Goal: Task Accomplishment & Management: Manage account settings

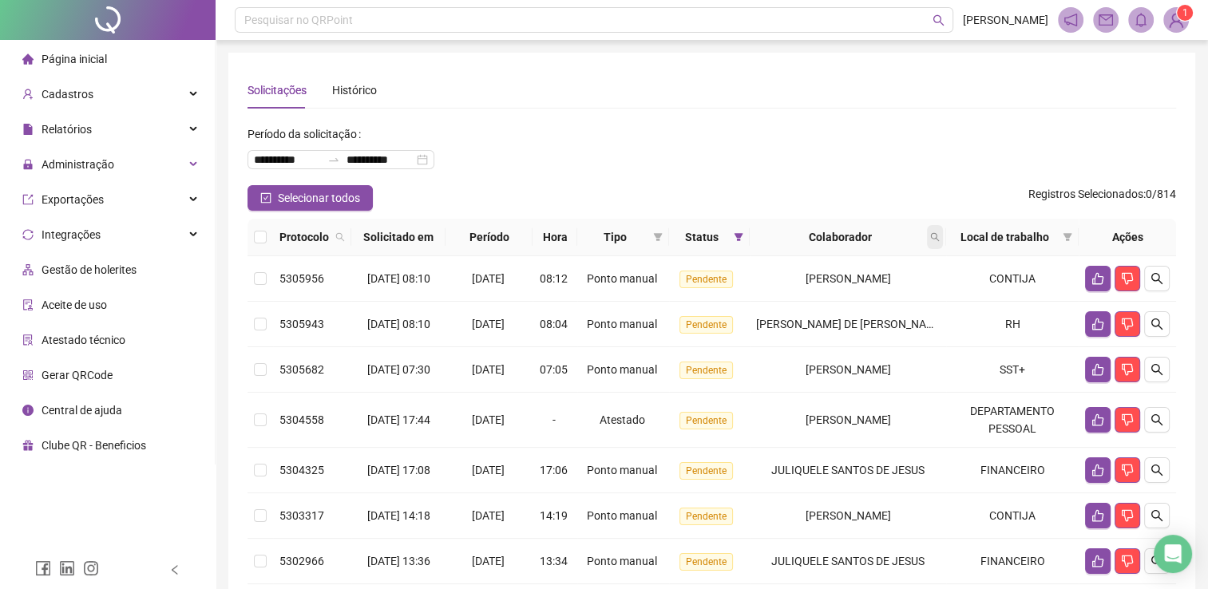
click at [937, 241] on icon "search" at bounding box center [935, 237] width 10 height 10
type input "*****"
click at [826, 299] on span "Buscar" at bounding box center [836, 301] width 35 height 18
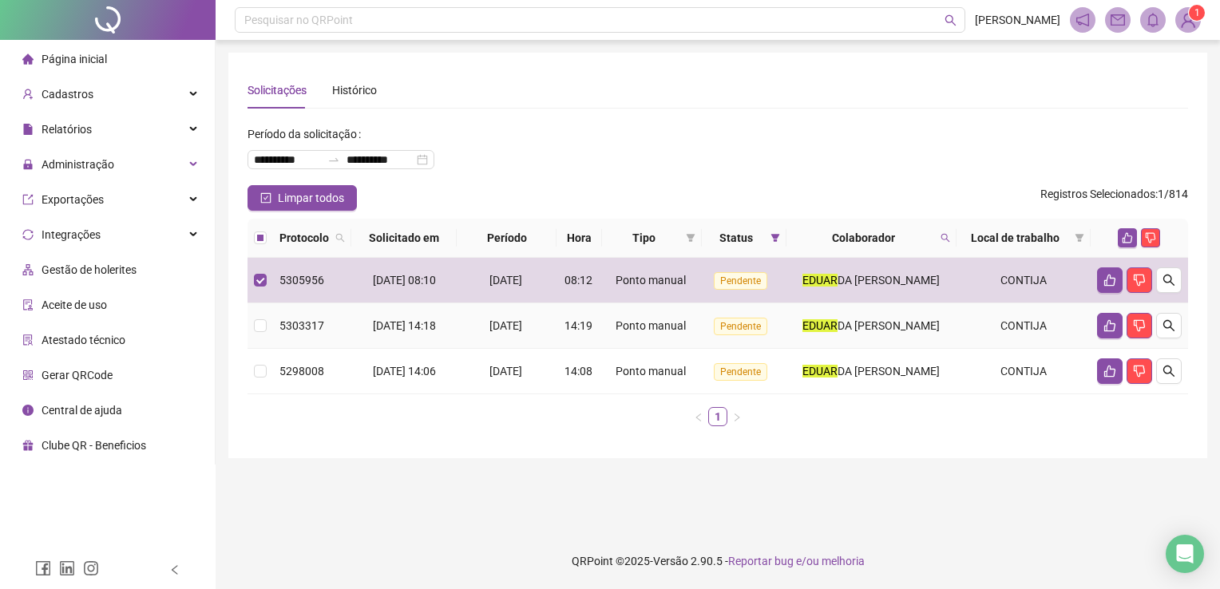
drag, startPoint x: 258, startPoint y: 331, endPoint x: 272, endPoint y: 361, distance: 32.5
click at [260, 336] on td at bounding box center [261, 327] width 26 height 46
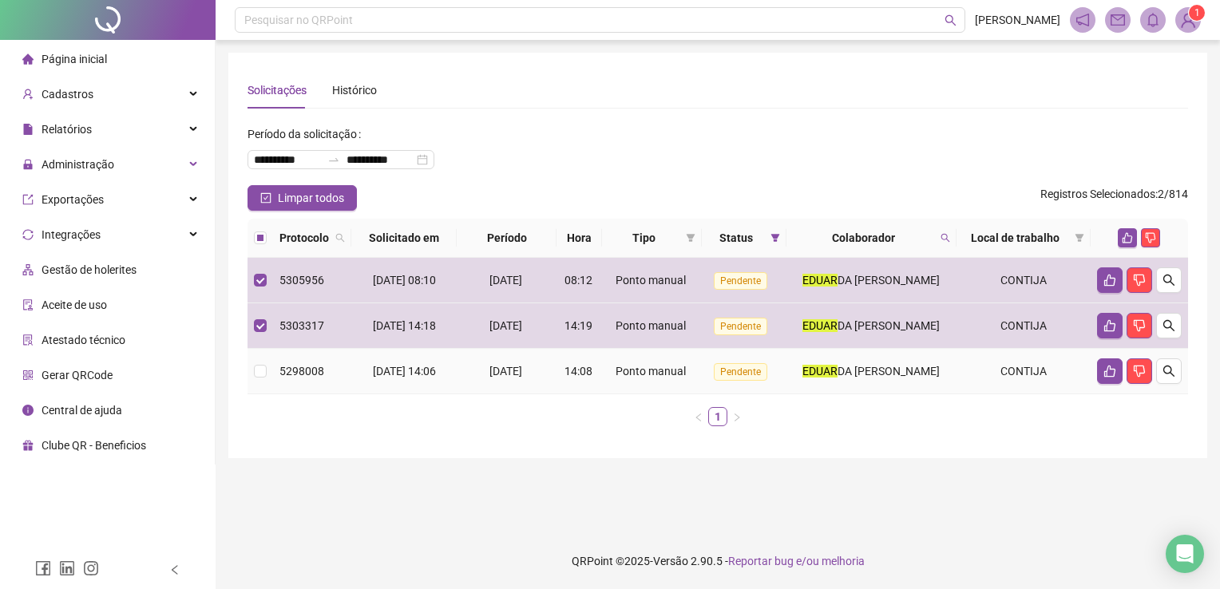
click at [272, 363] on td at bounding box center [261, 372] width 26 height 46
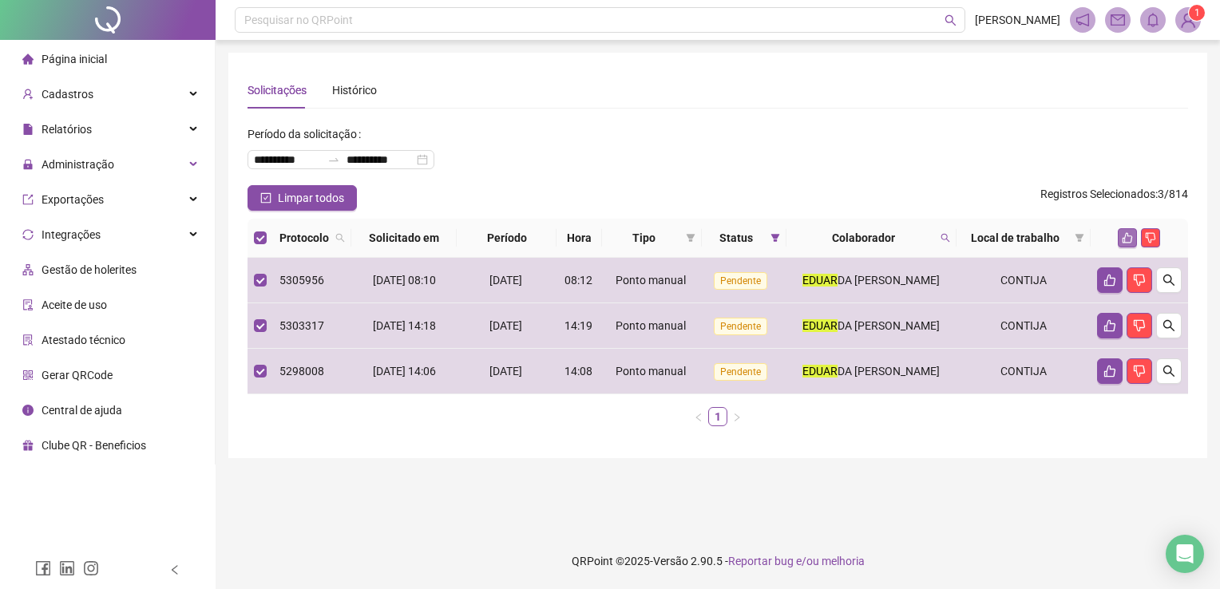
click at [1128, 237] on icon "like" at bounding box center [1127, 237] width 11 height 11
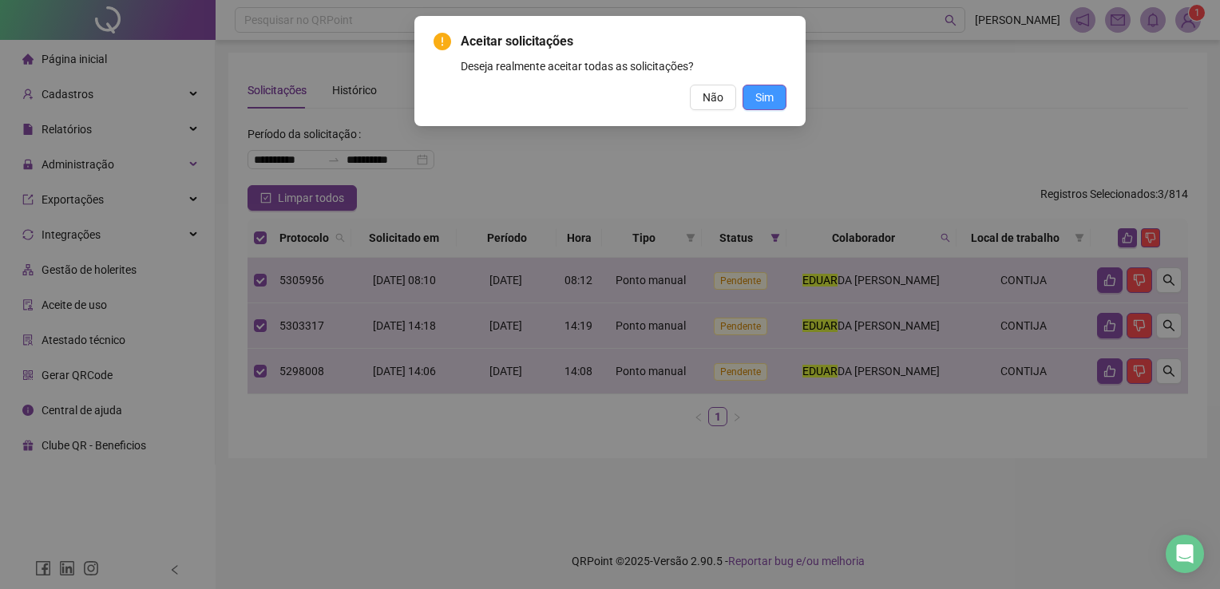
click at [776, 86] on button "Sim" at bounding box center [765, 98] width 44 height 26
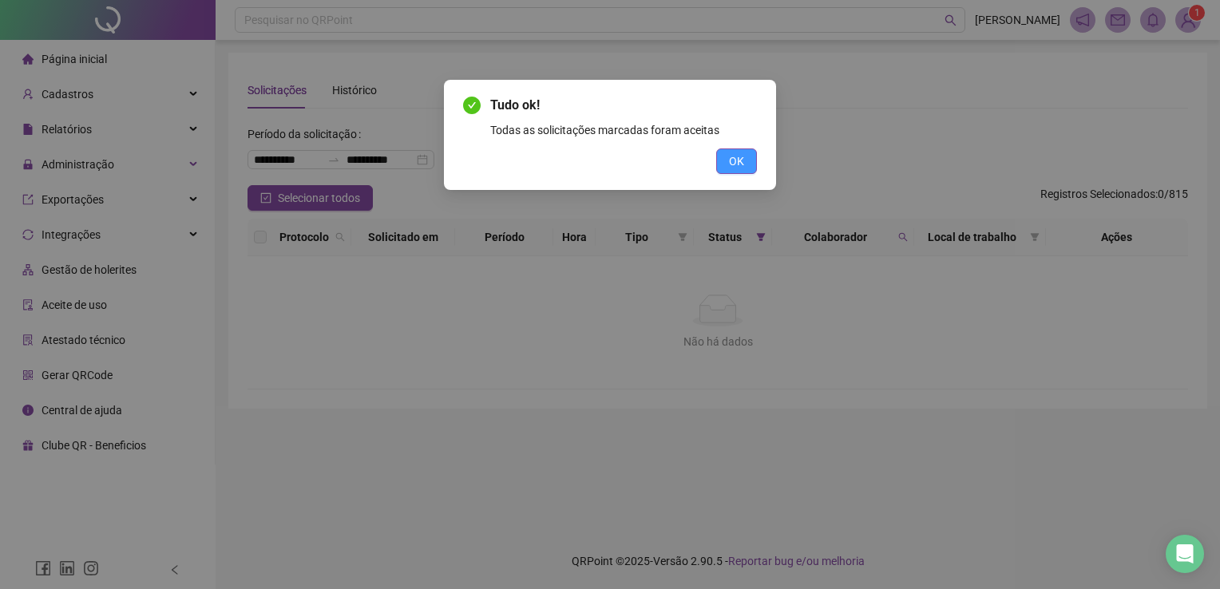
click at [755, 171] on div "Tudo ok! Todas as solicitações marcadas foram aceitas OK" at bounding box center [610, 135] width 332 height 110
click at [752, 168] on button "OK" at bounding box center [736, 162] width 41 height 26
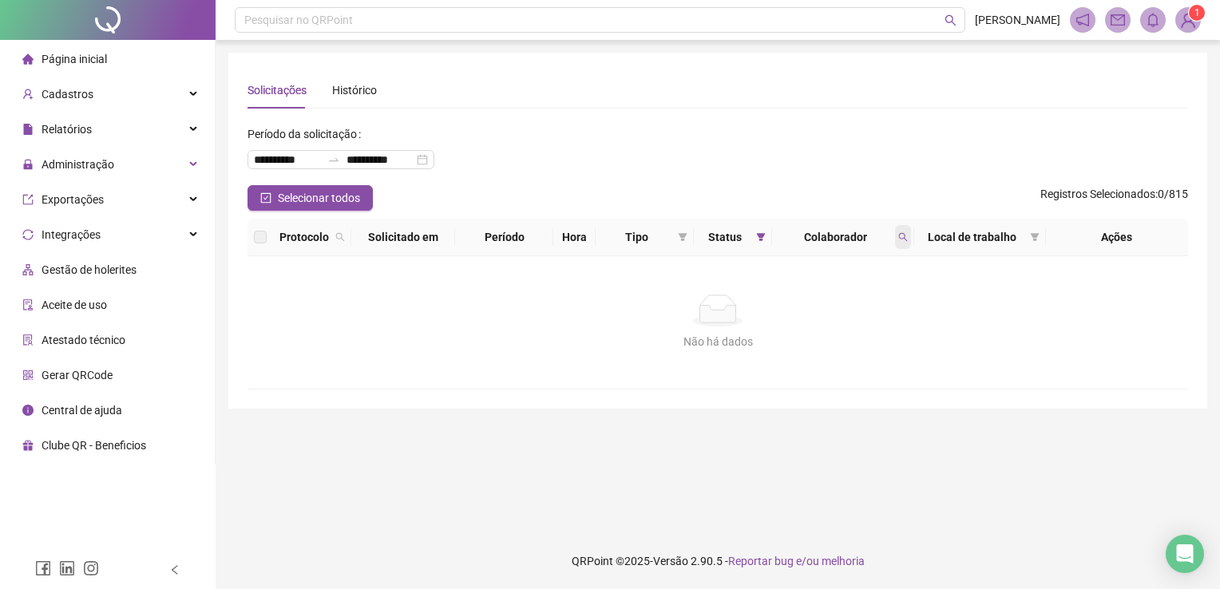
click at [904, 238] on icon "search" at bounding box center [904, 237] width 10 height 10
click at [830, 273] on input "*****" at bounding box center [829, 272] width 150 height 26
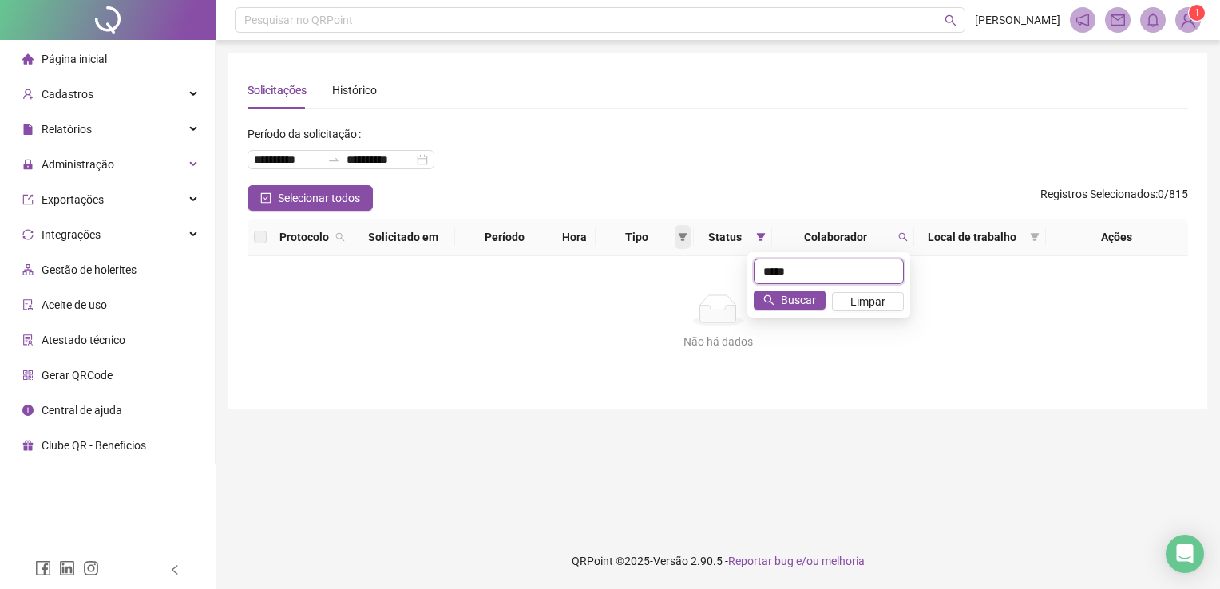
drag, startPoint x: 830, startPoint y: 273, endPoint x: 687, endPoint y: 248, distance: 145.2
click at [688, 248] on body "**********" at bounding box center [610, 294] width 1220 height 589
type input "****"
click at [788, 302] on span "Buscar" at bounding box center [798, 301] width 35 height 18
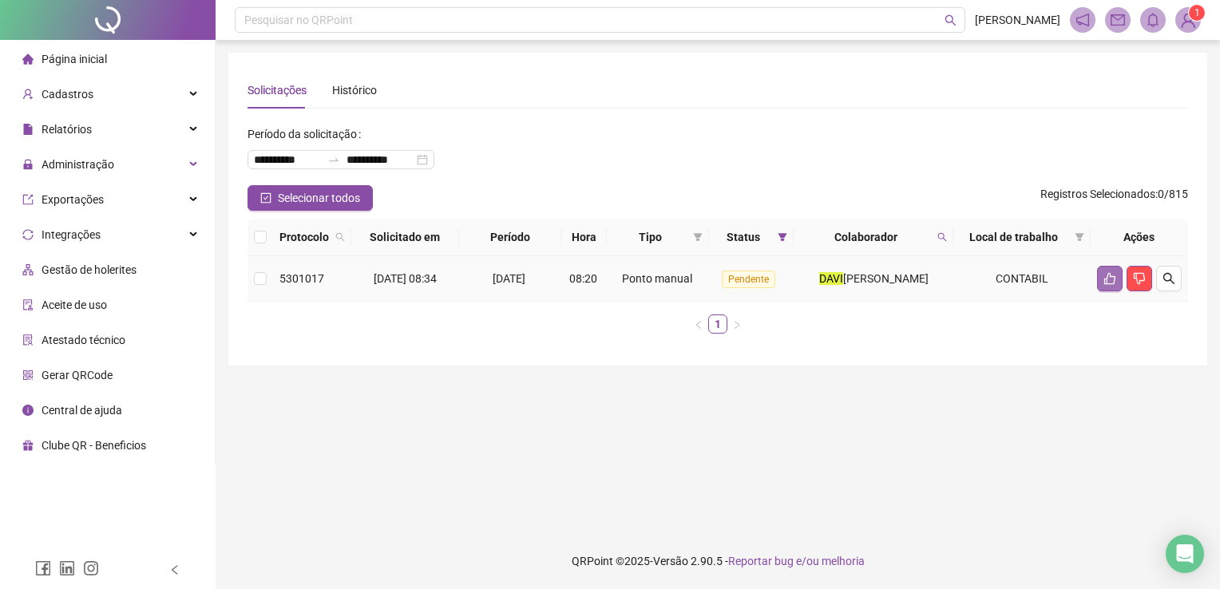
click at [1118, 276] on button "button" at bounding box center [1110, 279] width 26 height 26
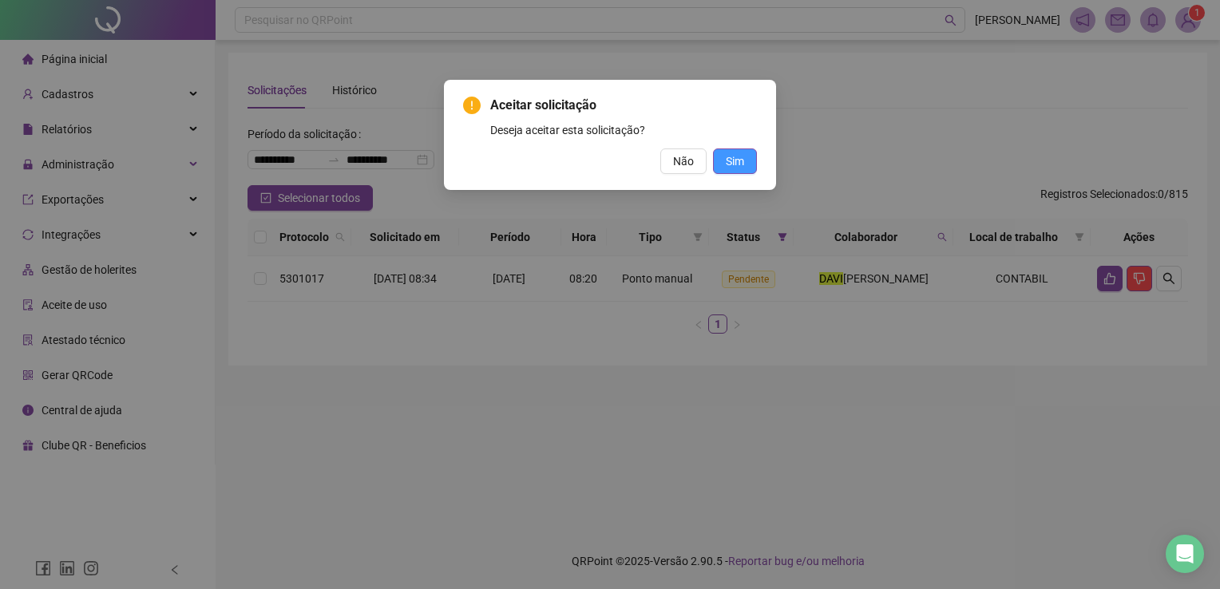
click at [741, 165] on span "Sim" at bounding box center [735, 162] width 18 height 18
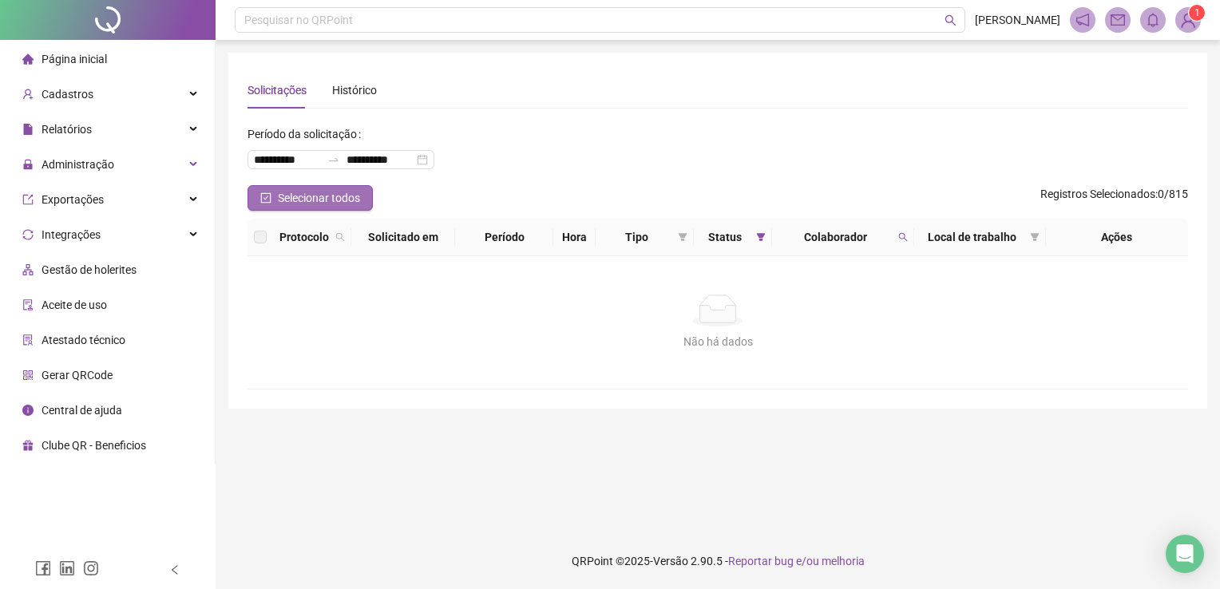
click at [296, 205] on span "Selecionar todos" at bounding box center [319, 198] width 82 height 18
click at [906, 241] on icon "search" at bounding box center [904, 237] width 10 height 10
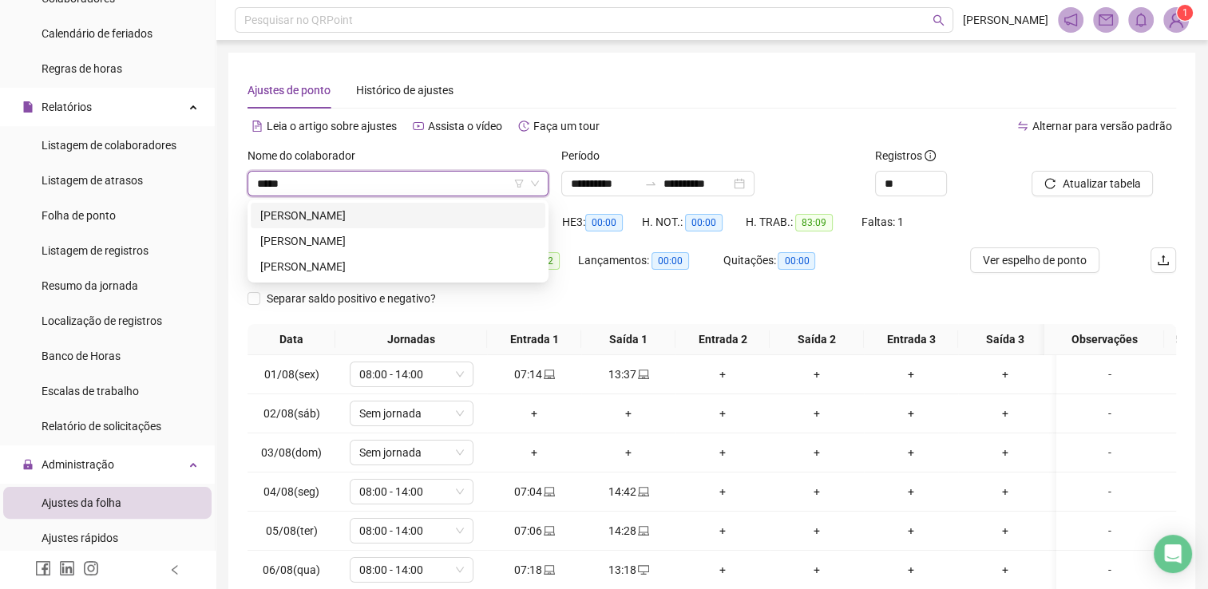
type input "******"
drag, startPoint x: 422, startPoint y: 220, endPoint x: 466, endPoint y: 208, distance: 46.3
click at [424, 221] on div "[PERSON_NAME]" at bounding box center [398, 216] width 276 height 18
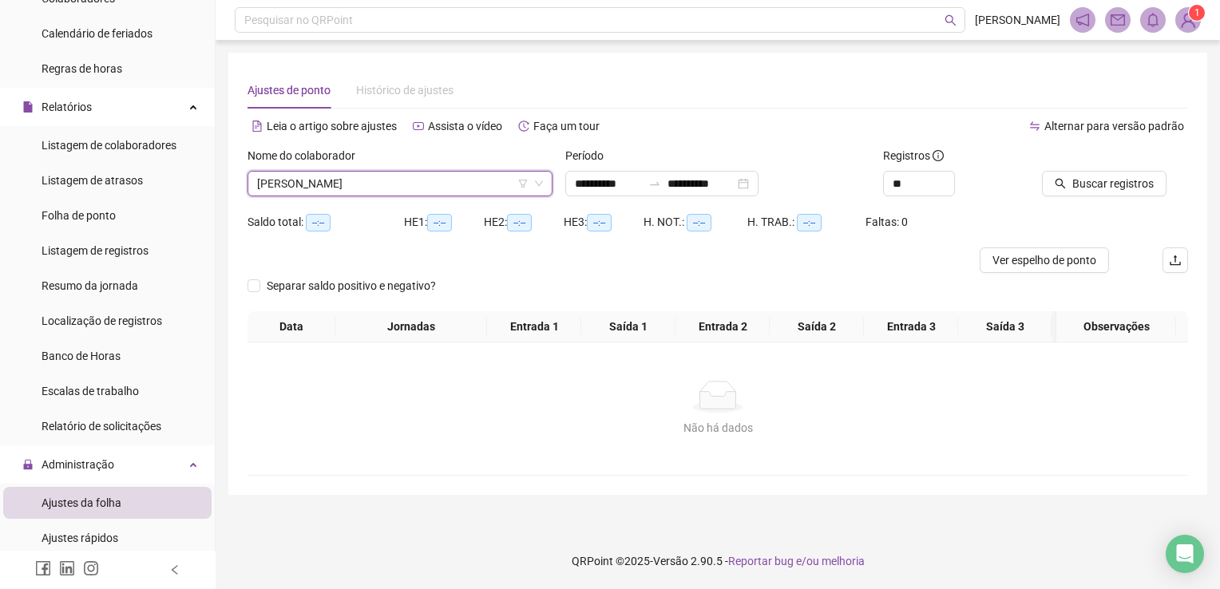
click at [1090, 198] on div "Buscar registros" at bounding box center [1115, 178] width 159 height 62
click at [1093, 188] on span "Buscar registros" at bounding box center [1113, 184] width 81 height 18
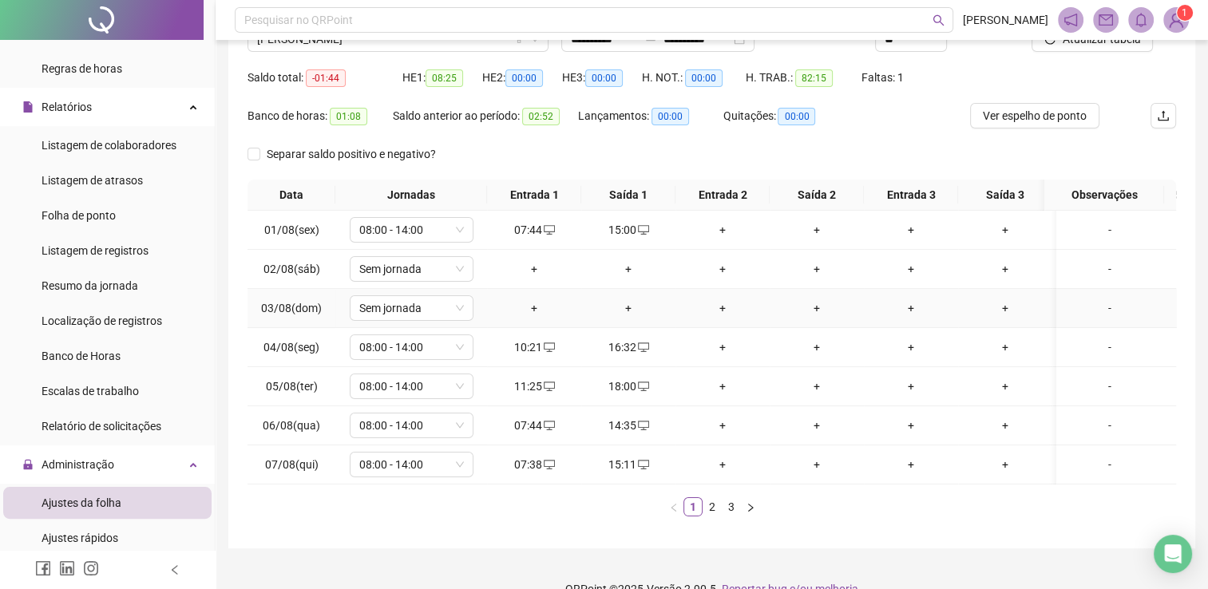
scroll to position [183, 0]
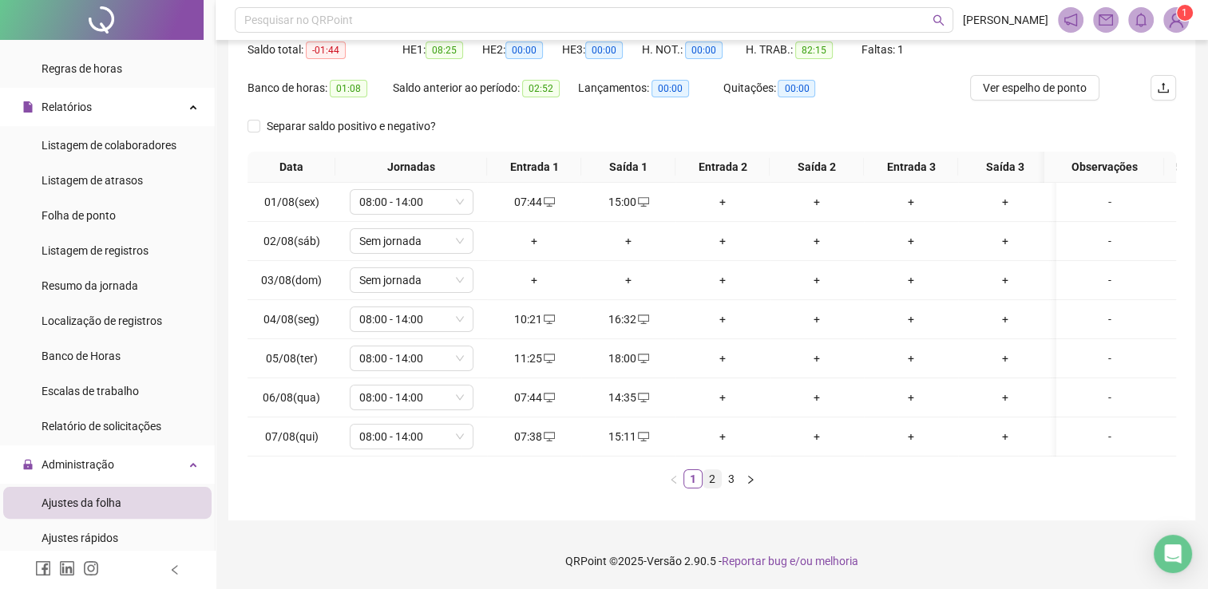
click at [712, 478] on link "2" at bounding box center [713, 479] width 18 height 18
click at [622, 311] on div "10:46" at bounding box center [628, 320] width 81 height 18
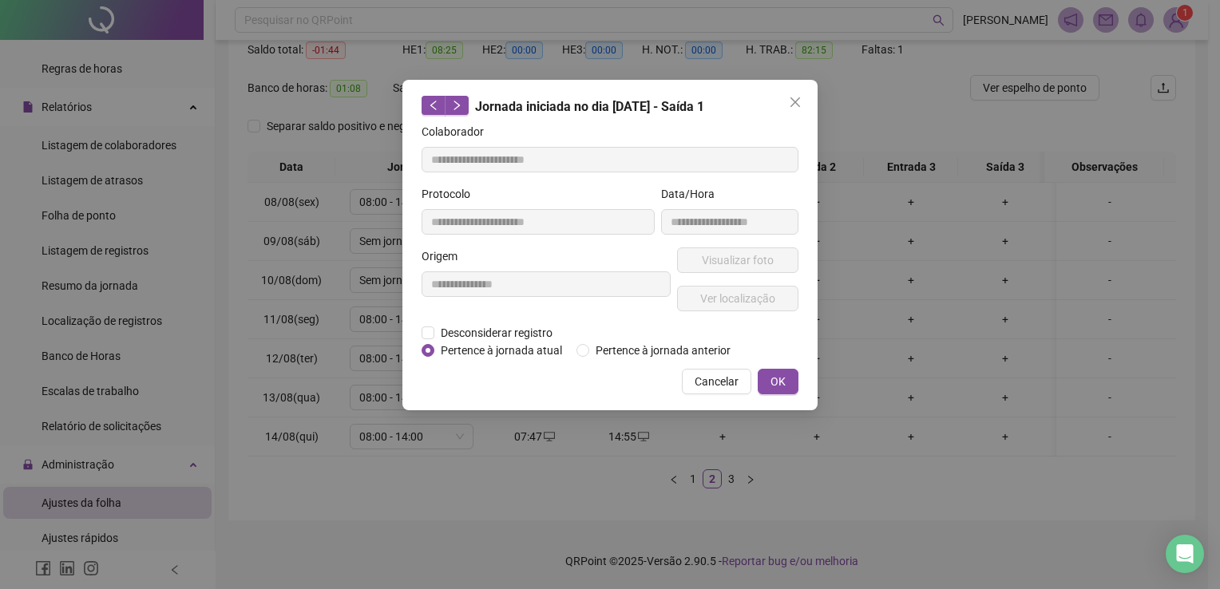
type input "**********"
drag, startPoint x: 622, startPoint y: 310, endPoint x: 469, endPoint y: 331, distance: 154.9
click at [469, 331] on span "Desconsiderar registro" at bounding box center [496, 333] width 125 height 18
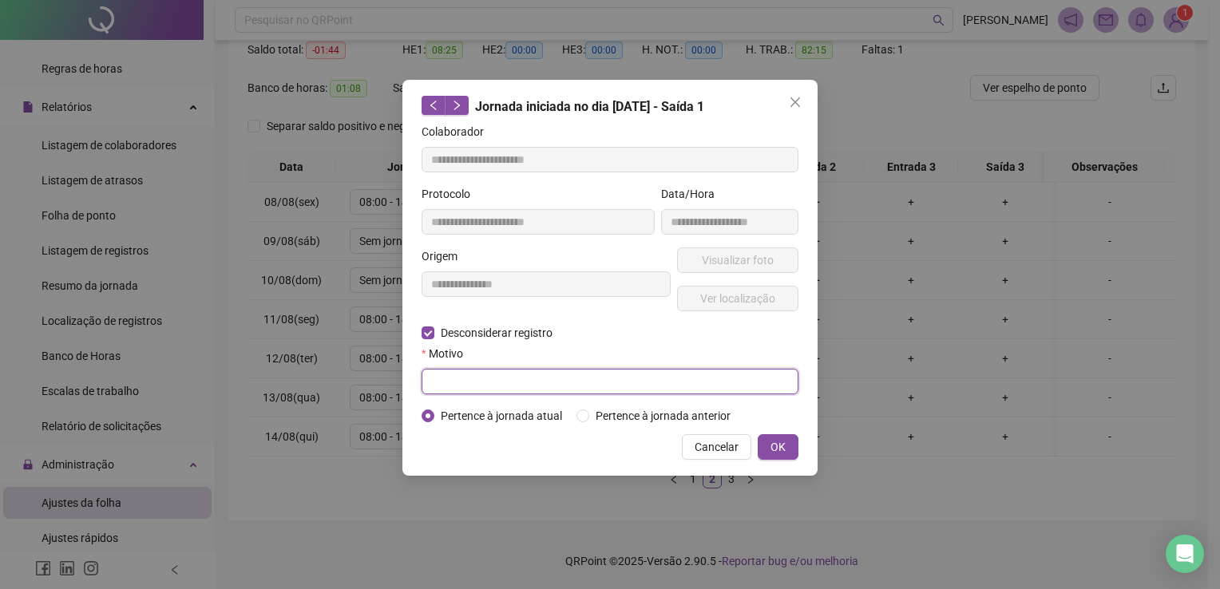
click at [470, 379] on input "text" at bounding box center [610, 382] width 377 height 26
type input "********"
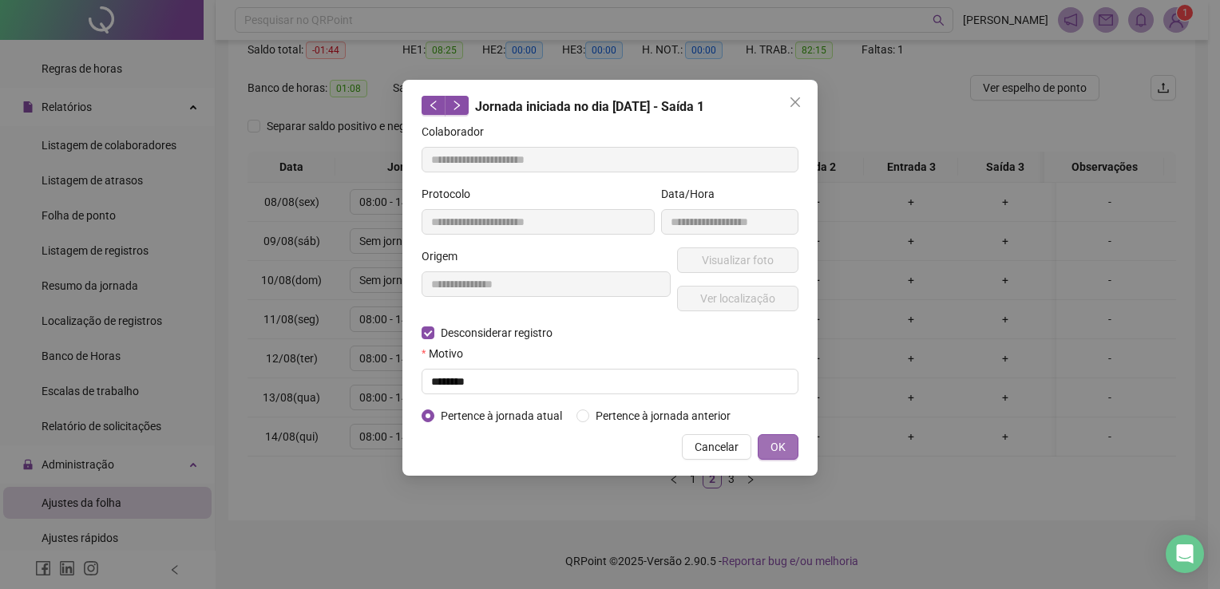
click at [783, 449] on span "OK" at bounding box center [778, 447] width 15 height 18
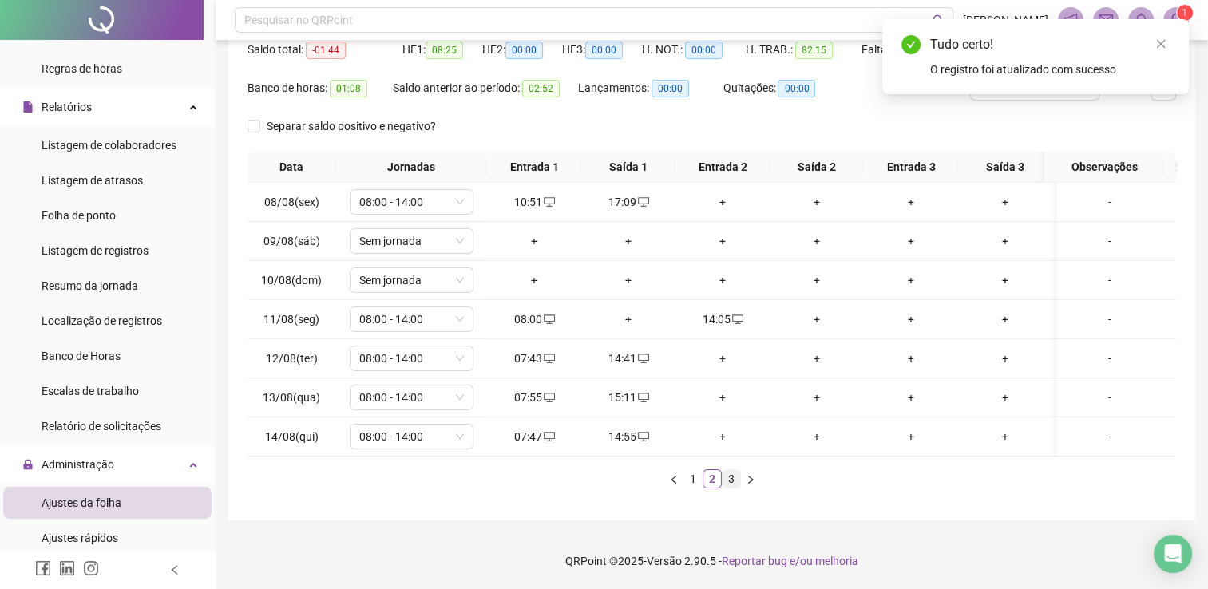
click at [728, 478] on link "3" at bounding box center [732, 479] width 18 height 18
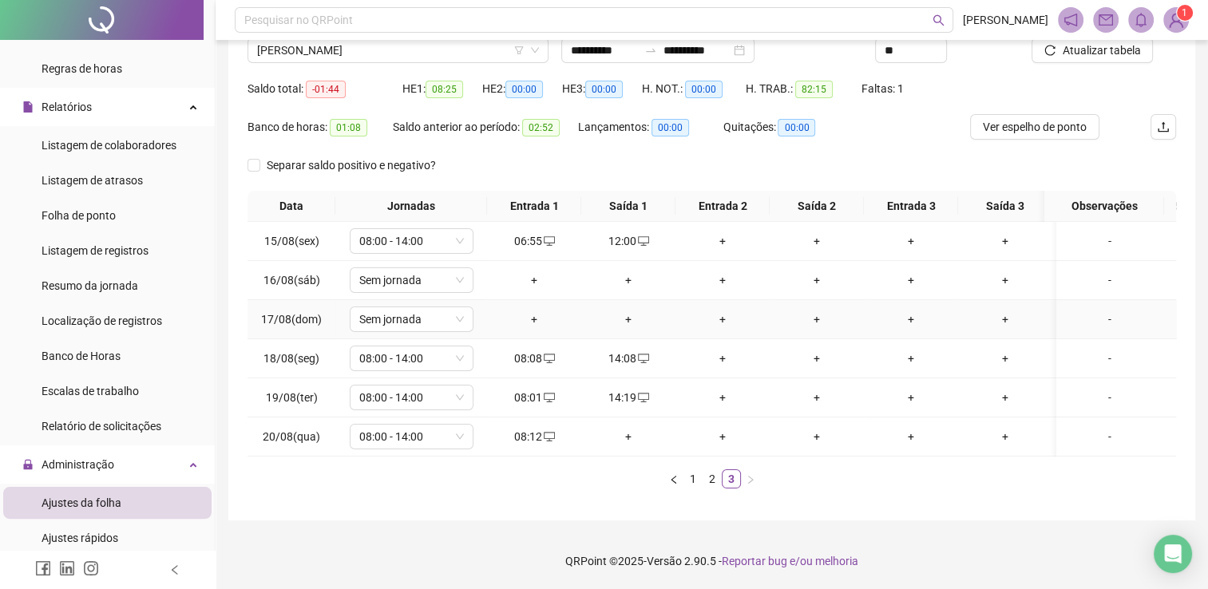
scroll to position [0, 0]
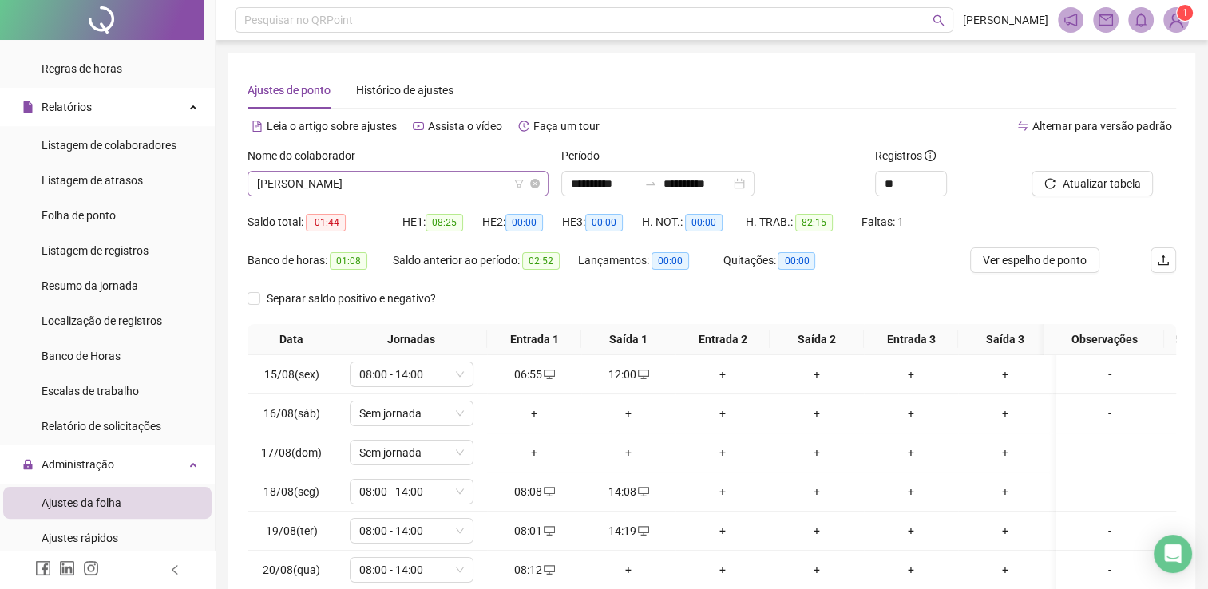
click at [313, 184] on span "[PERSON_NAME]" at bounding box center [398, 184] width 282 height 24
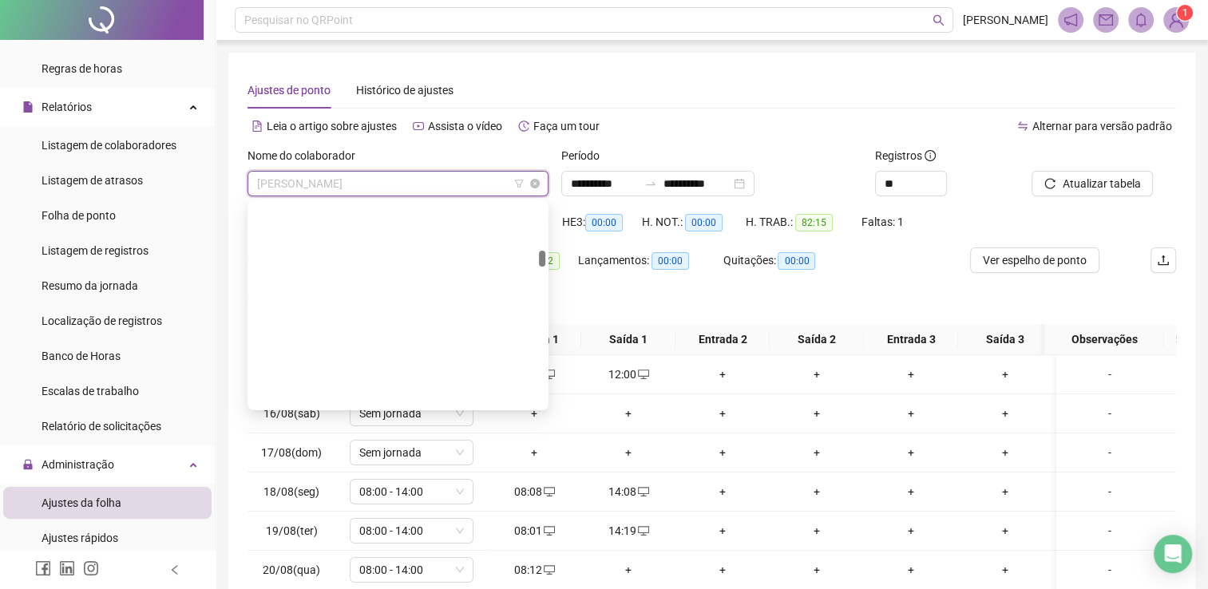
scroll to position [741, 0]
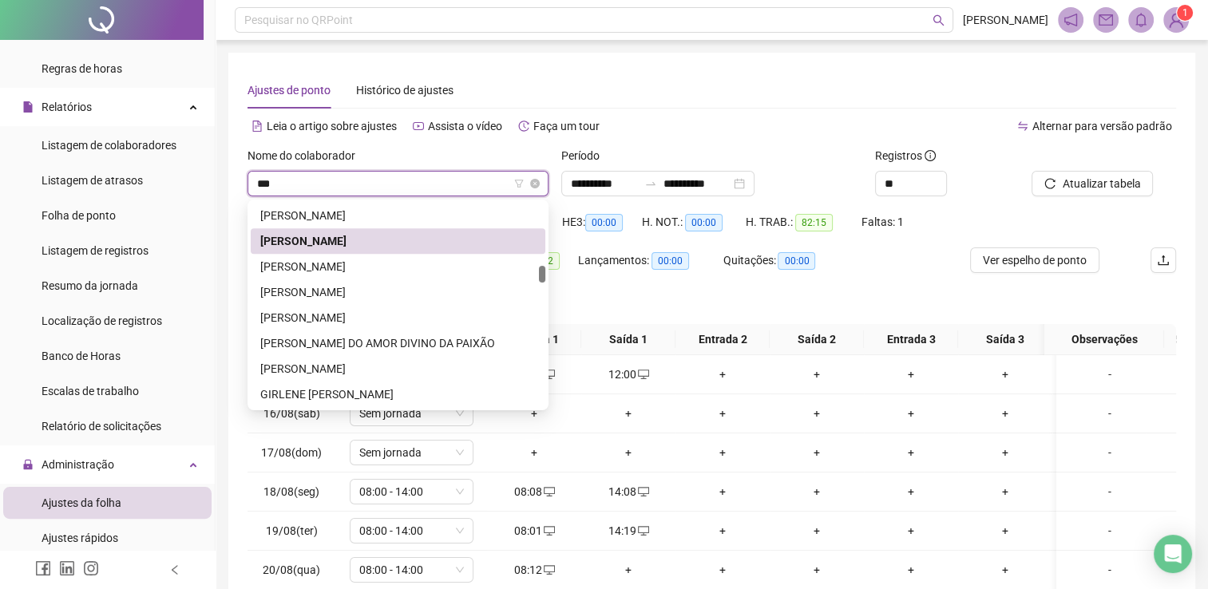
type input "****"
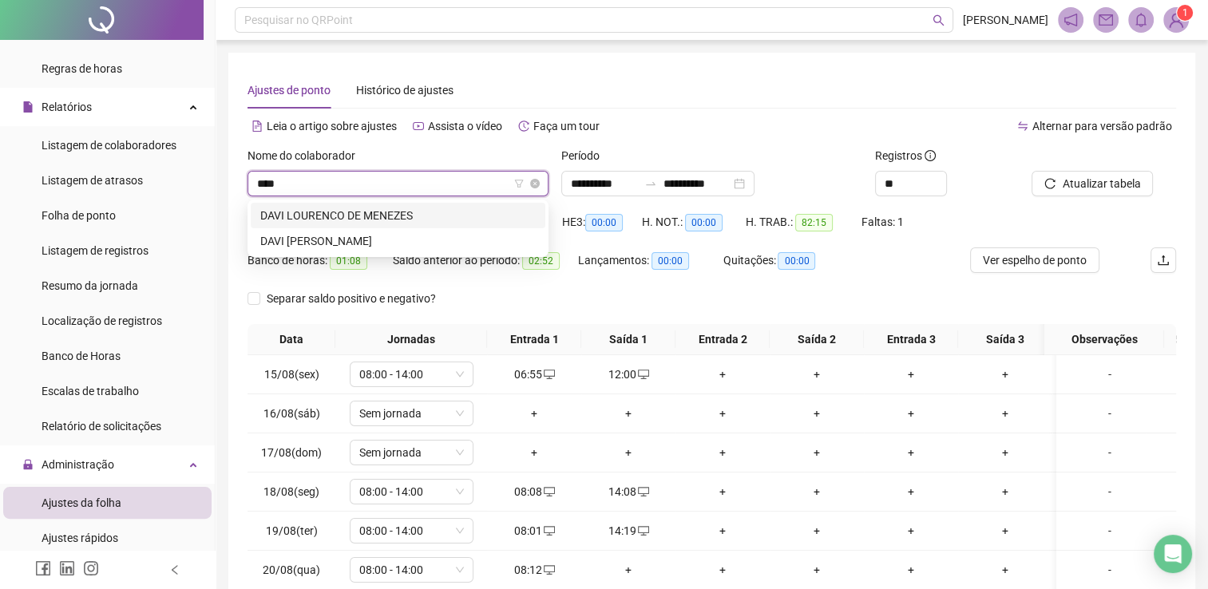
scroll to position [0, 0]
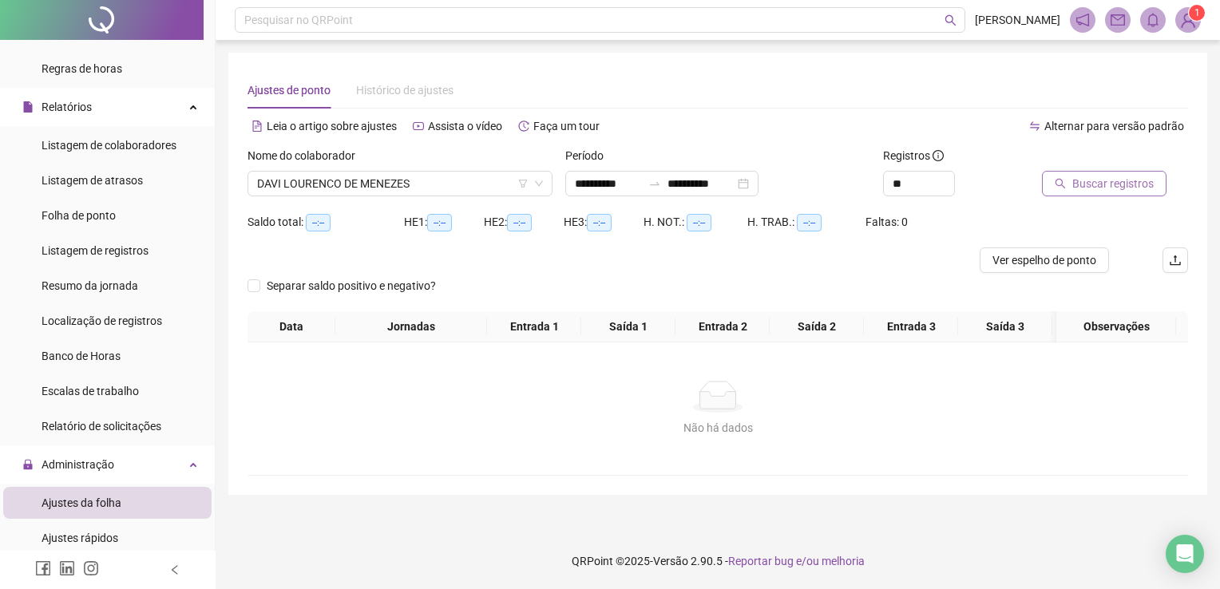
click at [1107, 190] on span "Buscar registros" at bounding box center [1113, 184] width 81 height 18
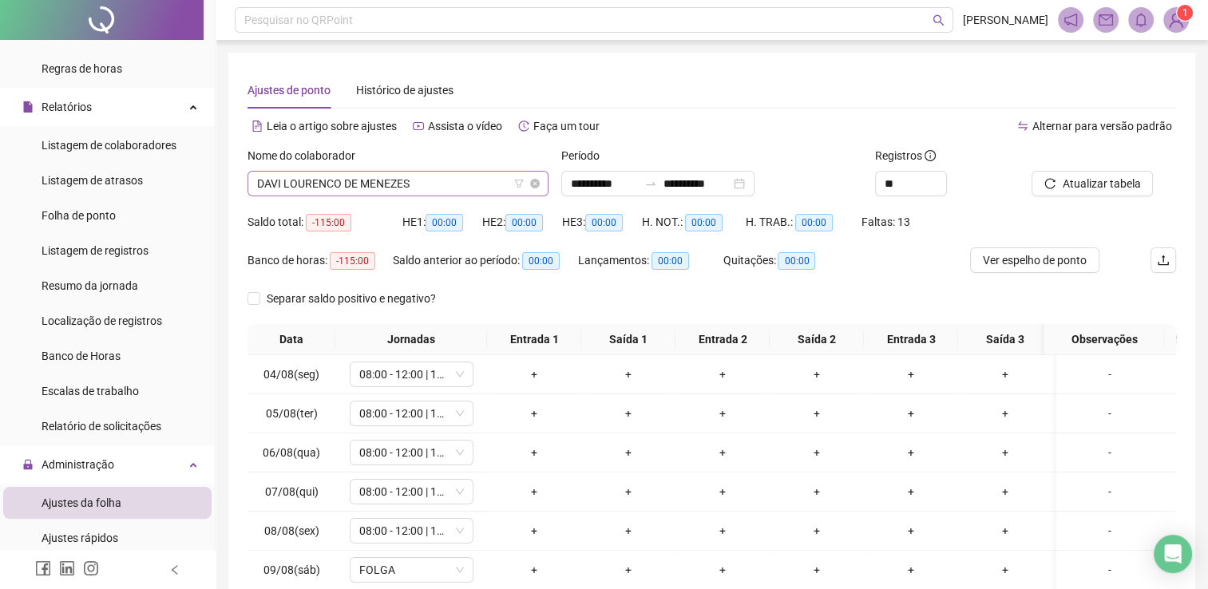
click at [413, 180] on span "DAVI LOURENCO DE MENEZES" at bounding box center [398, 184] width 282 height 24
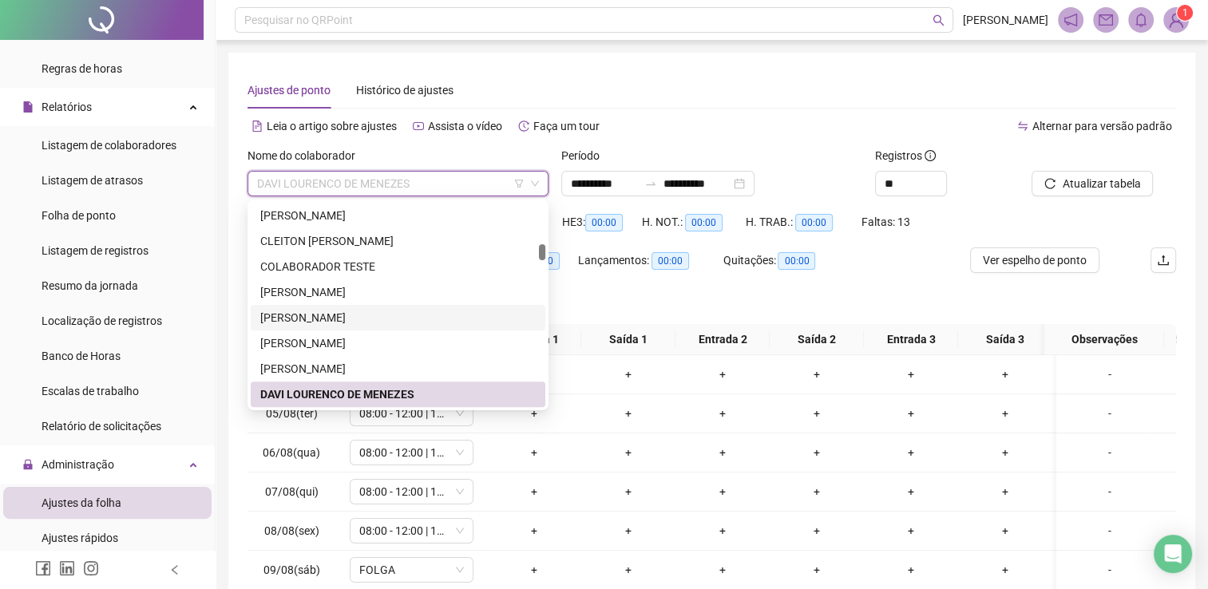
scroll to position [719, 0]
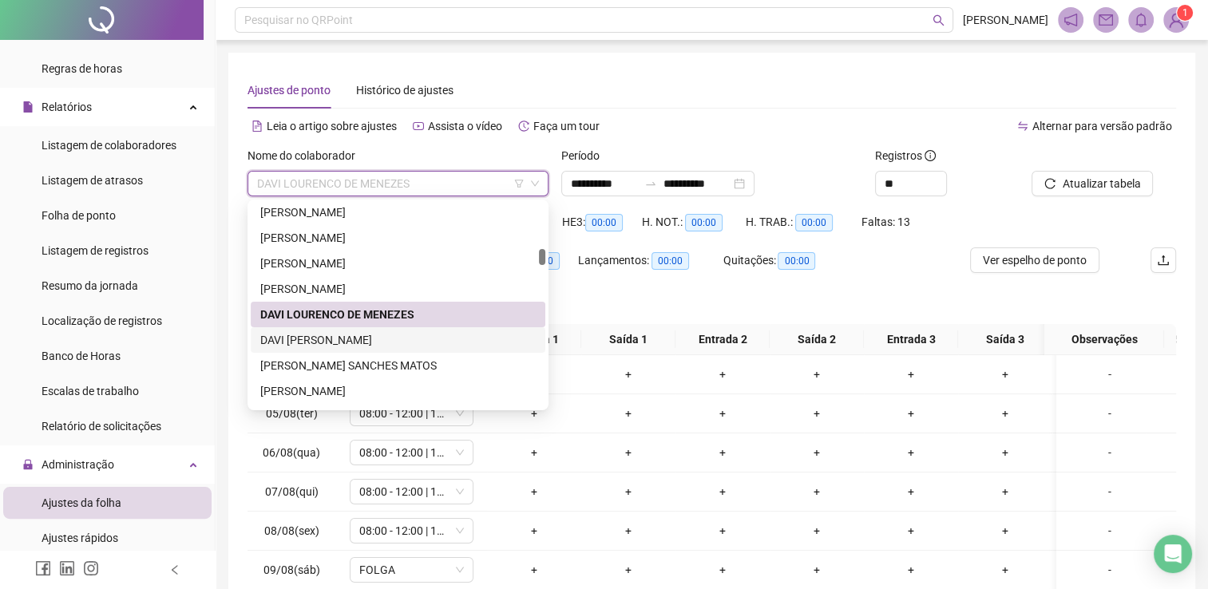
click at [367, 335] on div "DAVI [PERSON_NAME]" at bounding box center [398, 340] width 276 height 18
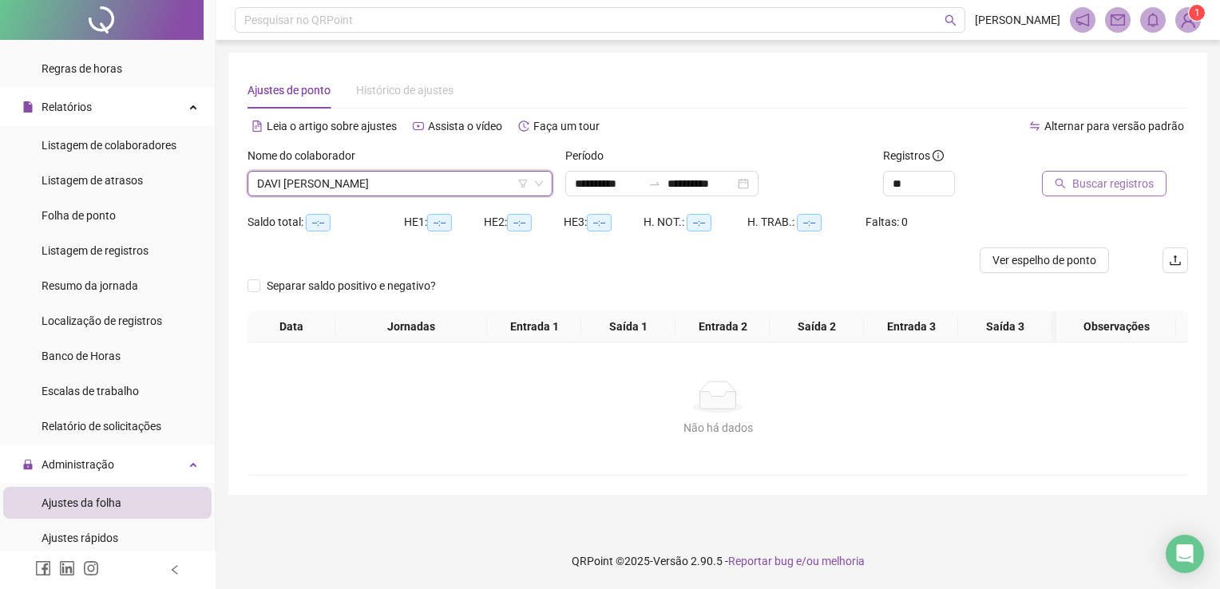
click at [1133, 178] on span "Buscar registros" at bounding box center [1113, 184] width 81 height 18
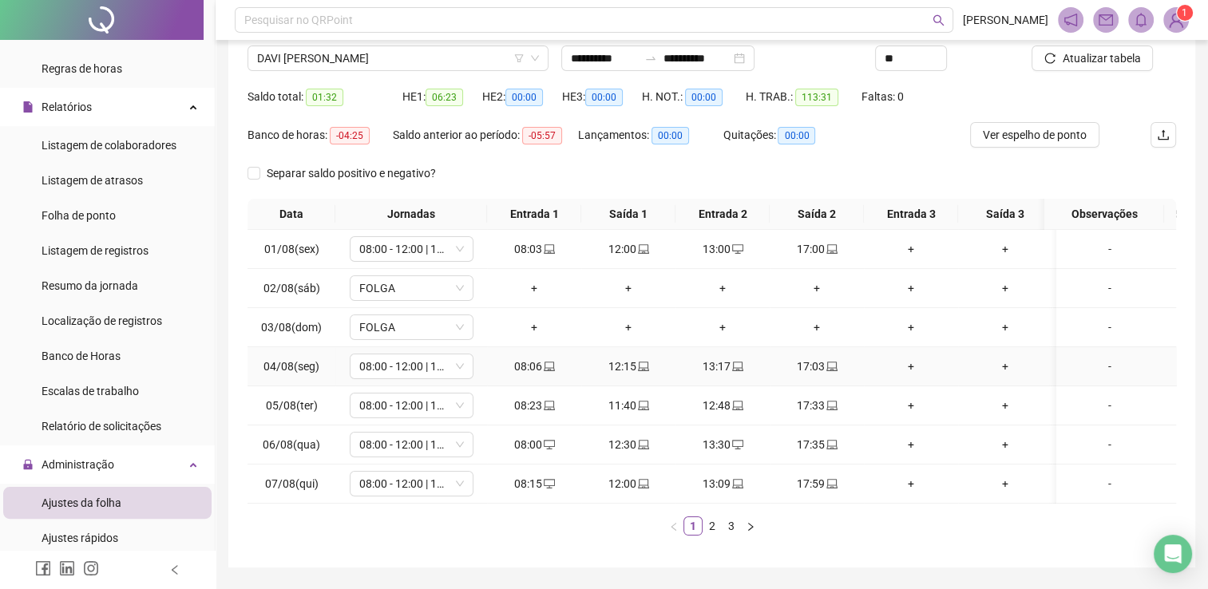
scroll to position [183, 0]
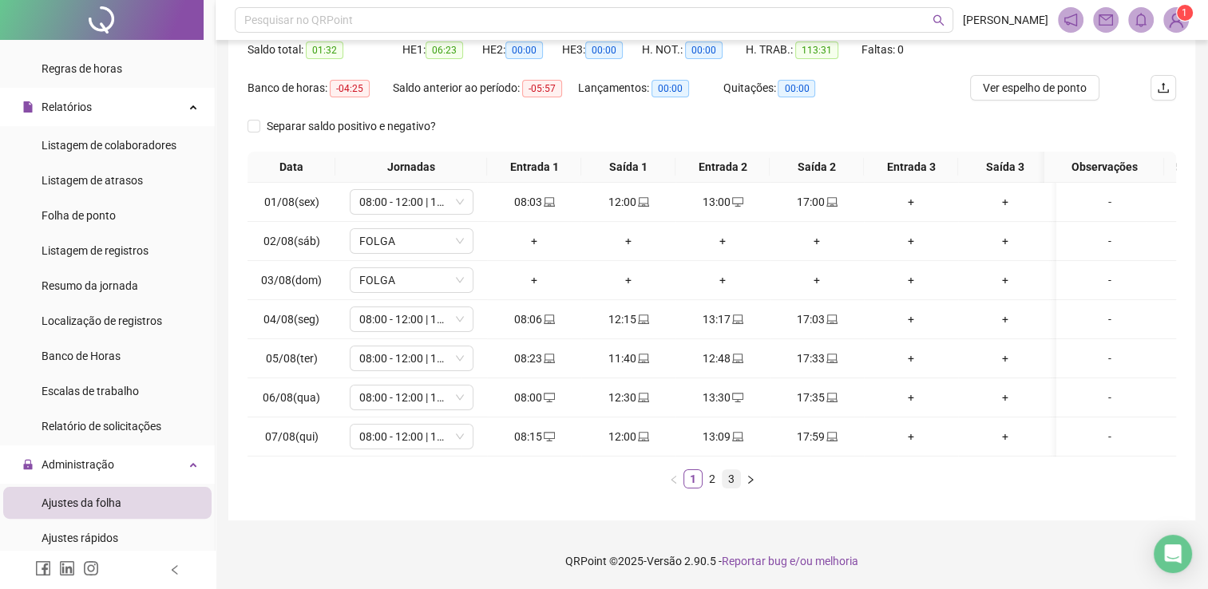
click at [722, 477] on li "3" at bounding box center [731, 479] width 19 height 19
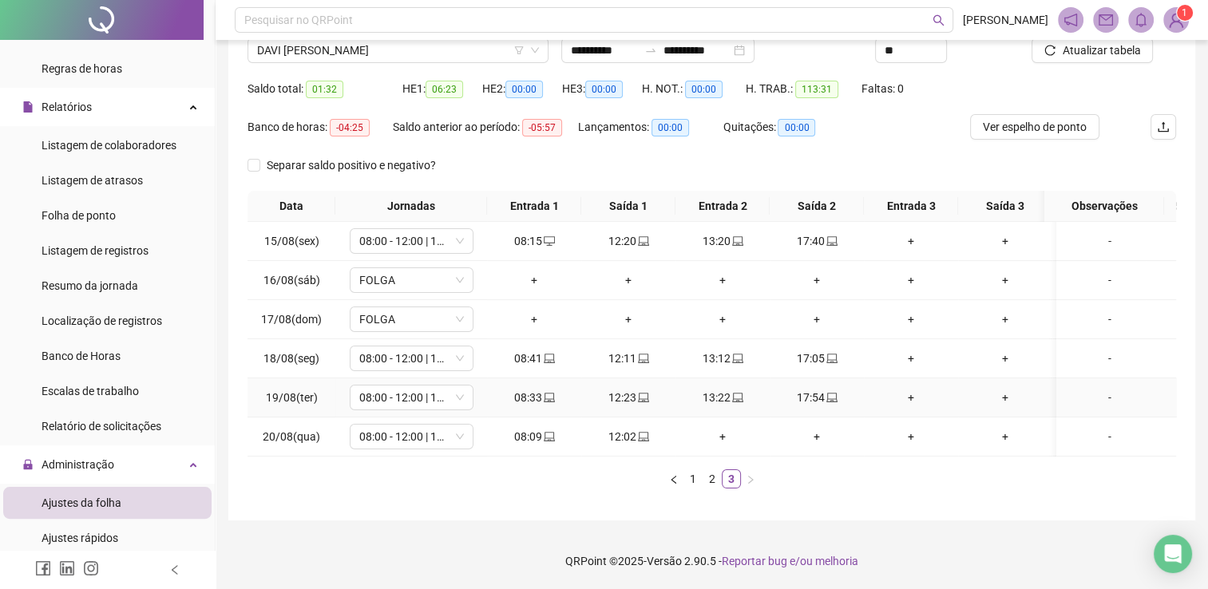
click at [534, 389] on div "08:33" at bounding box center [534, 398] width 81 height 18
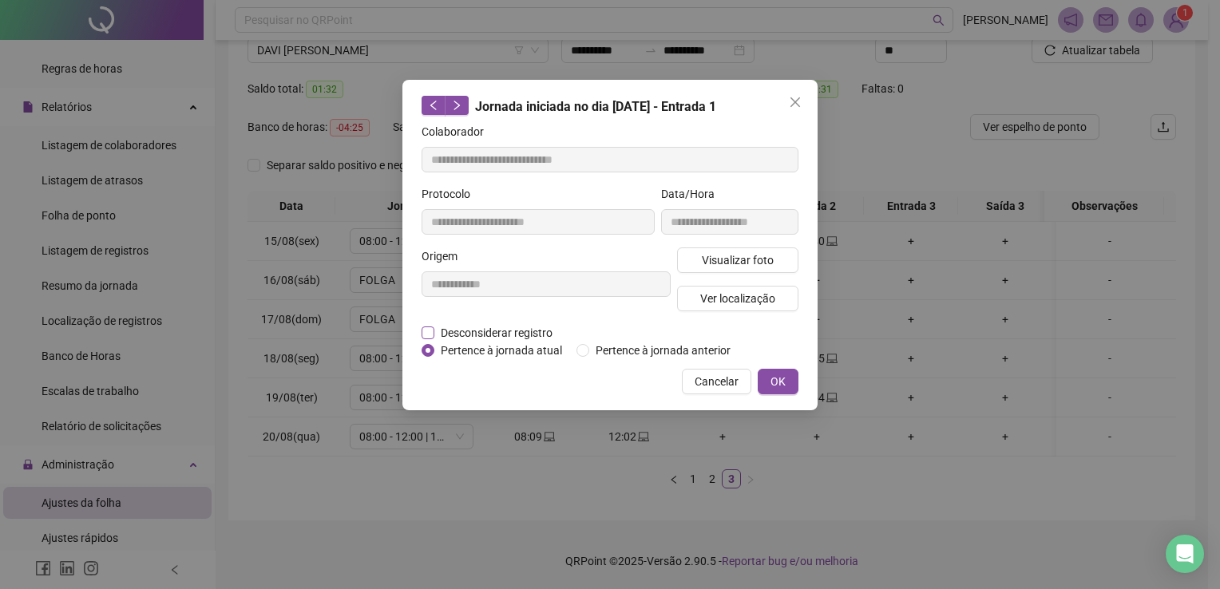
click at [472, 328] on span "Desconsiderar registro" at bounding box center [496, 333] width 125 height 18
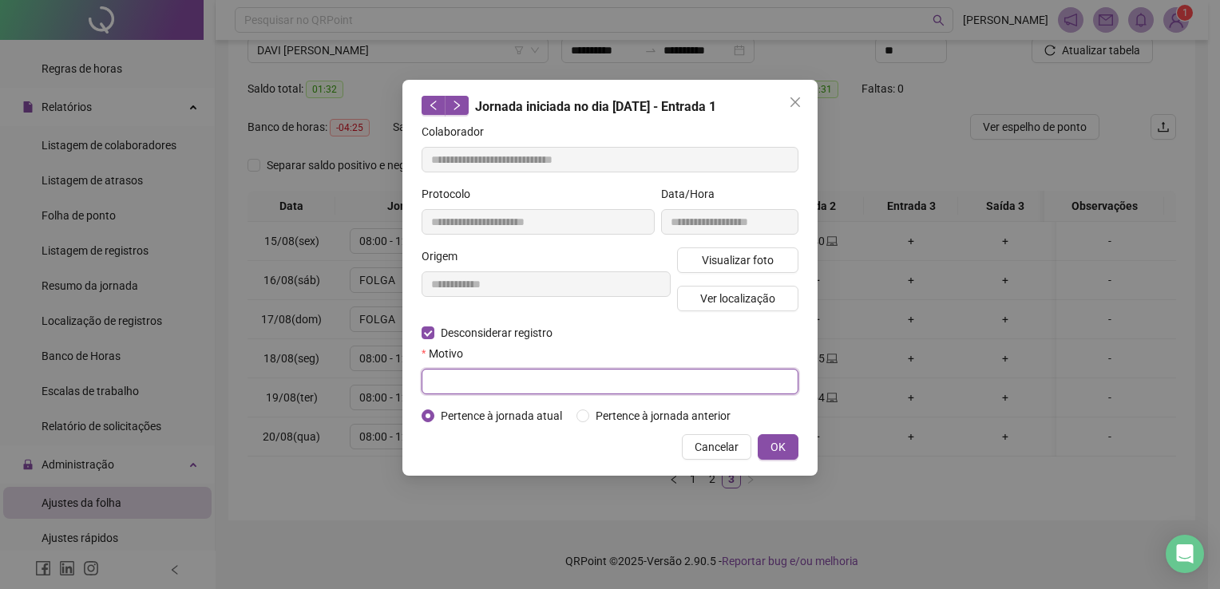
click at [482, 386] on input "text" at bounding box center [610, 382] width 377 height 26
type input "********"
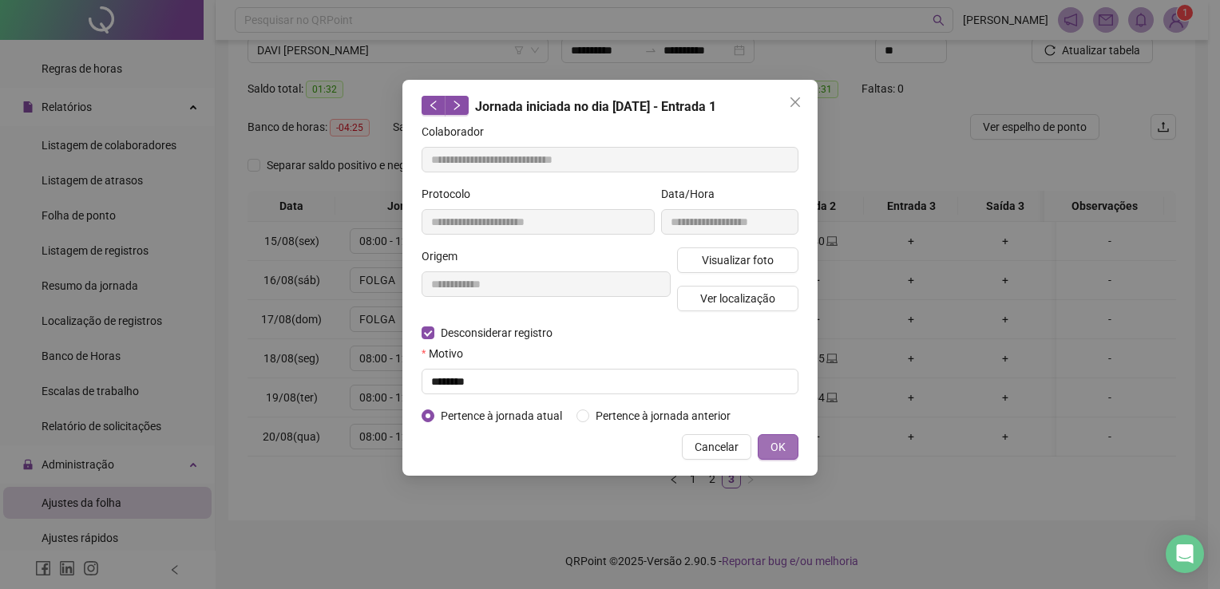
click at [784, 445] on span "OK" at bounding box center [778, 447] width 15 height 18
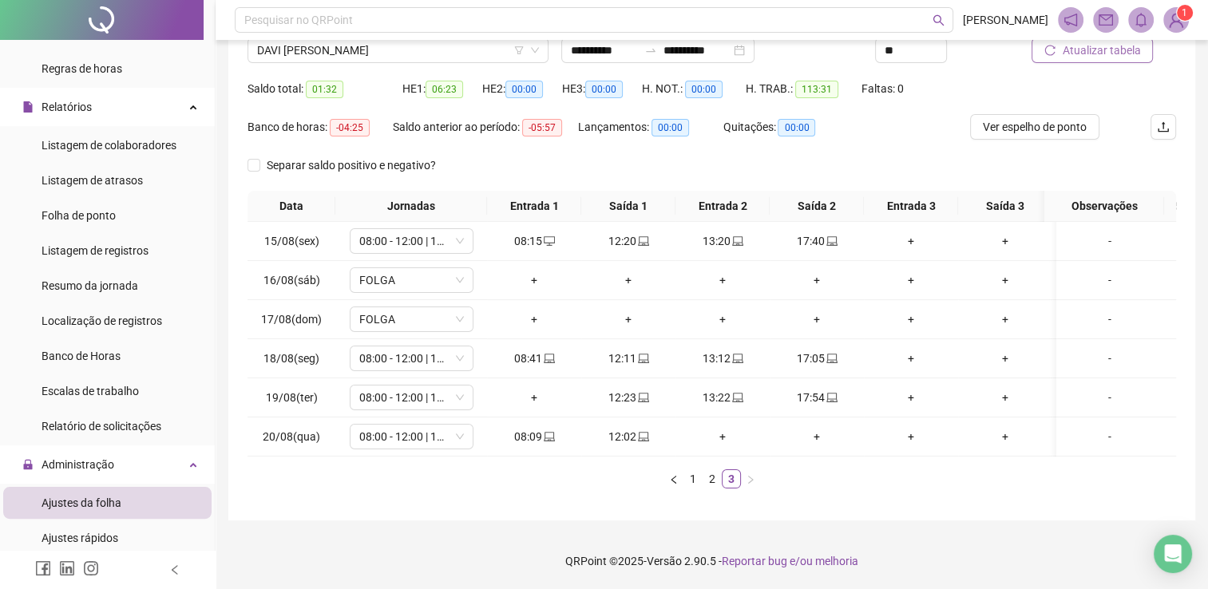
click at [1099, 50] on button "Atualizar tabela" at bounding box center [1092, 51] width 121 height 26
